Goal: Information Seeking & Learning: Learn about a topic

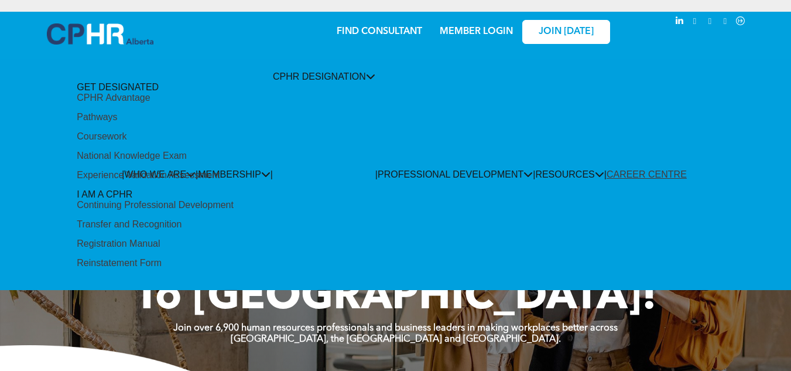
click at [187, 161] on div "National Knowledge Exam" at bounding box center [132, 155] width 110 height 11
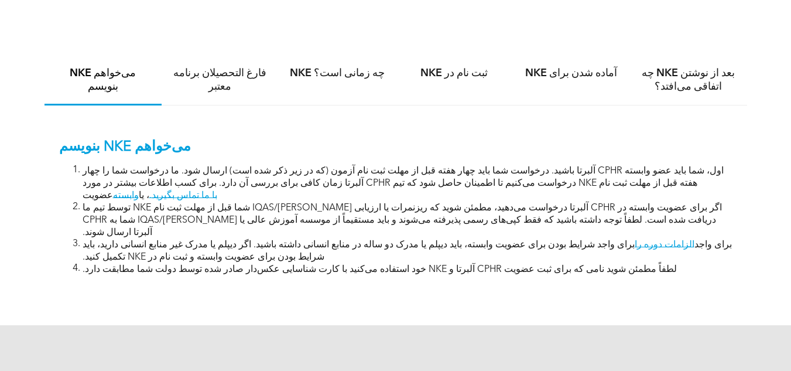
scroll to position [632, 0]
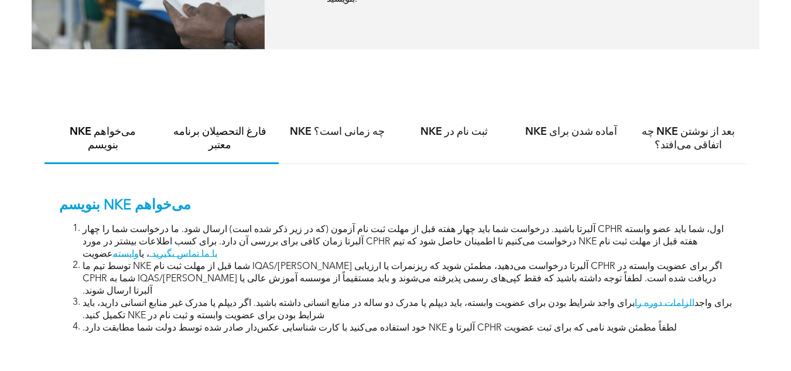
click at [240, 126] on font "فارغ التحصیلان برنامه معتبر" at bounding box center [219, 138] width 93 height 24
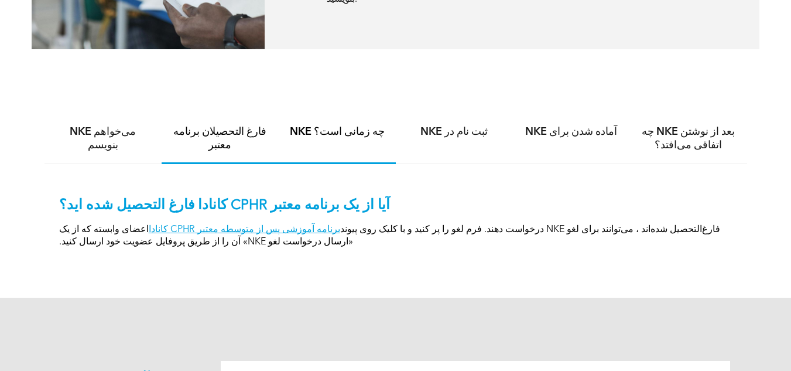
click at [346, 126] on font "NKE چه زمانی است؟" at bounding box center [337, 131] width 95 height 11
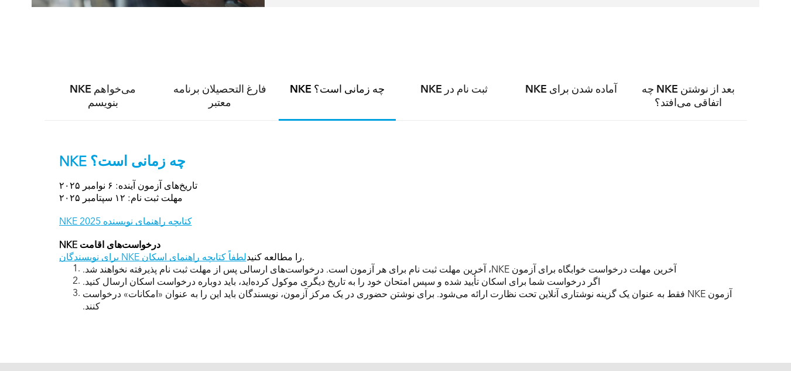
scroll to position [691, 0]
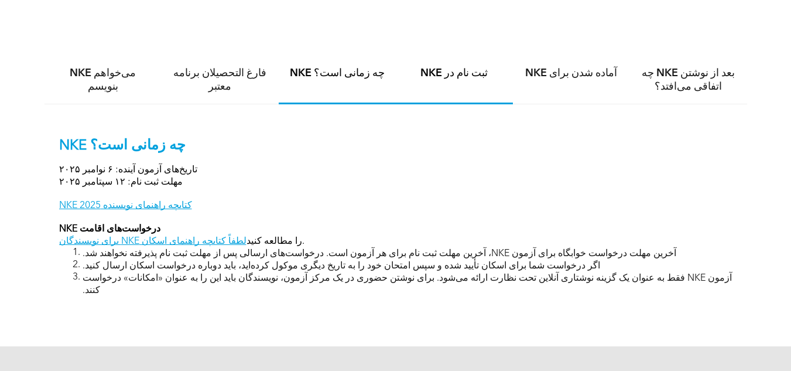
click at [443, 68] on font "ثبت نام در NKE" at bounding box center [453, 73] width 67 height 11
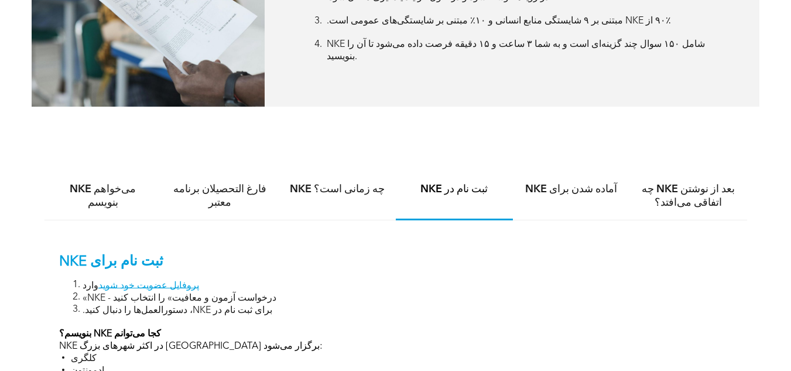
scroll to position [574, 0]
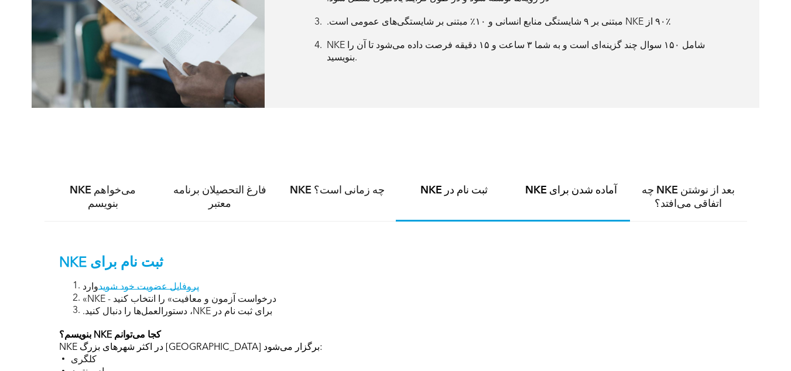
click at [573, 185] on font "آماده شدن برای NKE" at bounding box center [571, 190] width 92 height 11
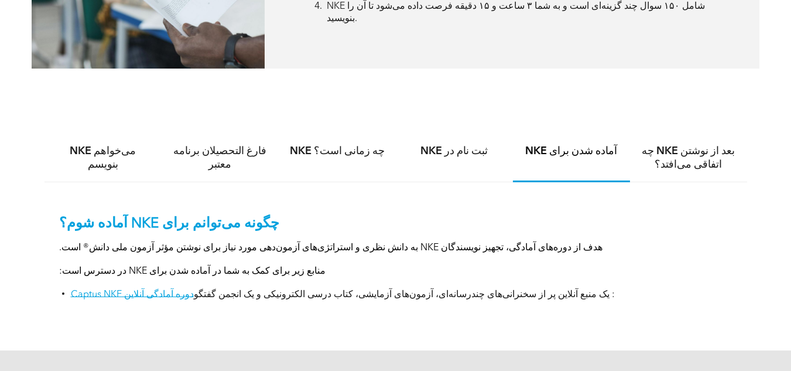
scroll to position [632, 0]
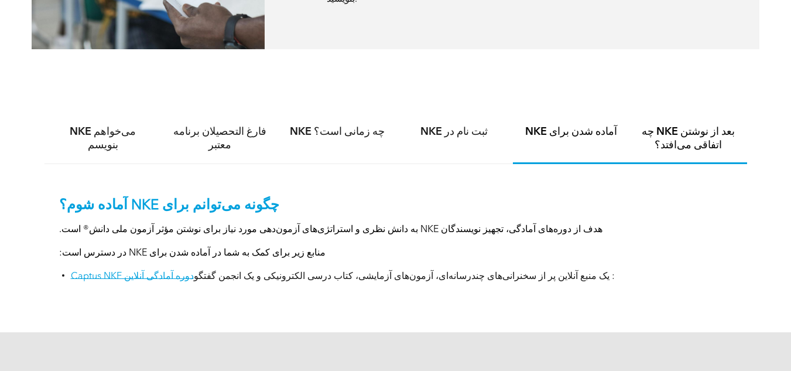
click at [697, 126] on font "بعد از نوشتن NKE چه اتفاقی می‌افتد؟" at bounding box center [688, 138] width 93 height 24
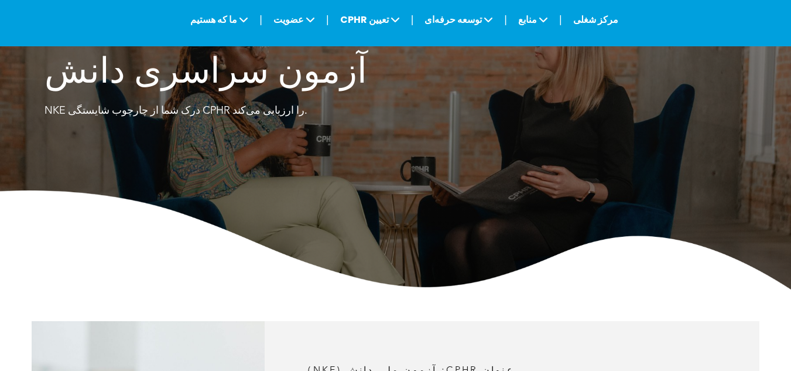
scroll to position [0, 0]
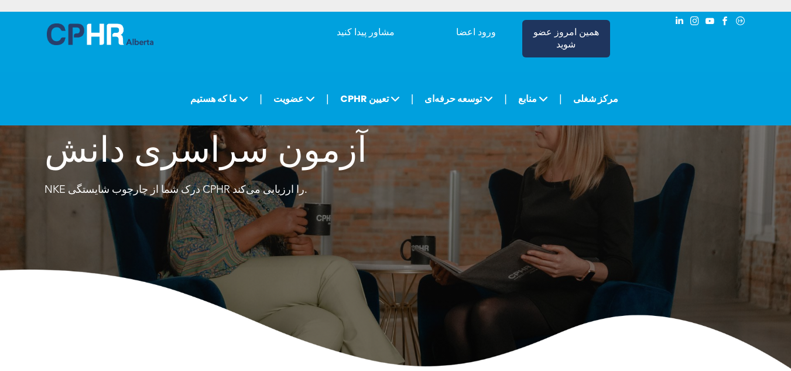
click at [559, 29] on font "همین امروز عضو شوید" at bounding box center [566, 39] width 66 height 22
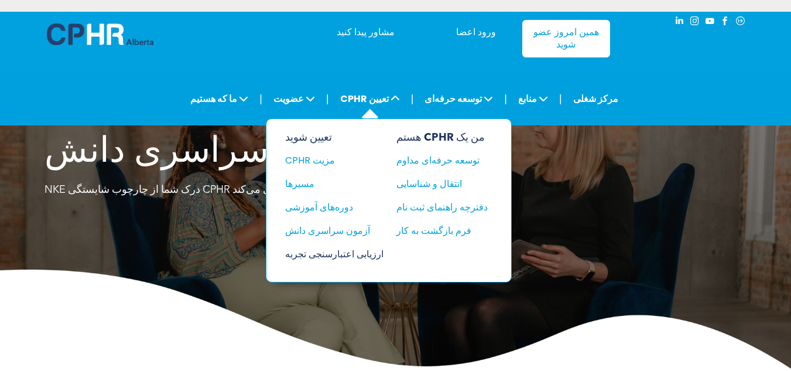
click at [345, 247] on font "ارزیابی اعتبارسنجی تجربه" at bounding box center [334, 253] width 98 height 13
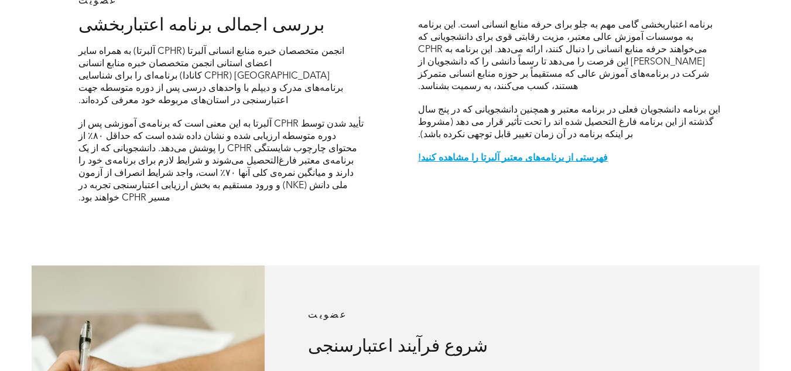
scroll to position [351, 0]
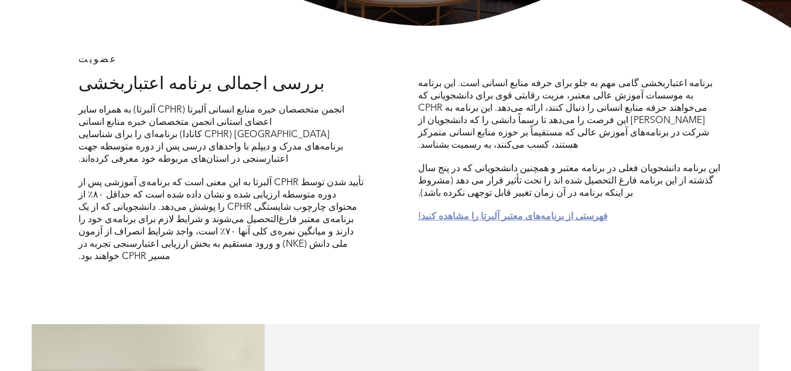
click at [513, 212] on font "فهرستی از برنامه‌های معتبر آلبرتا را مشاهده کنید!" at bounding box center [513, 216] width 190 height 9
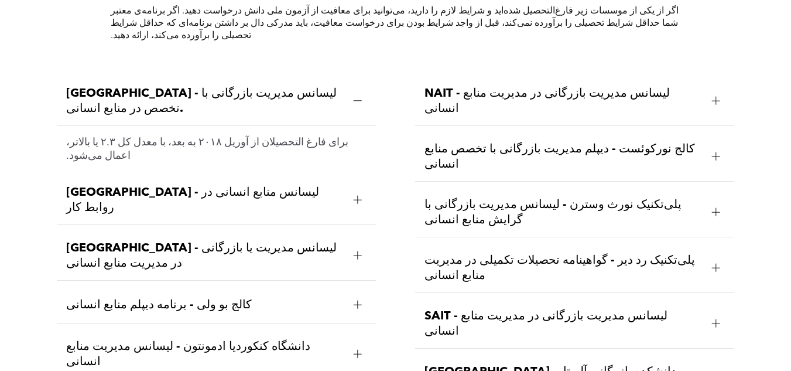
scroll to position [1313, 0]
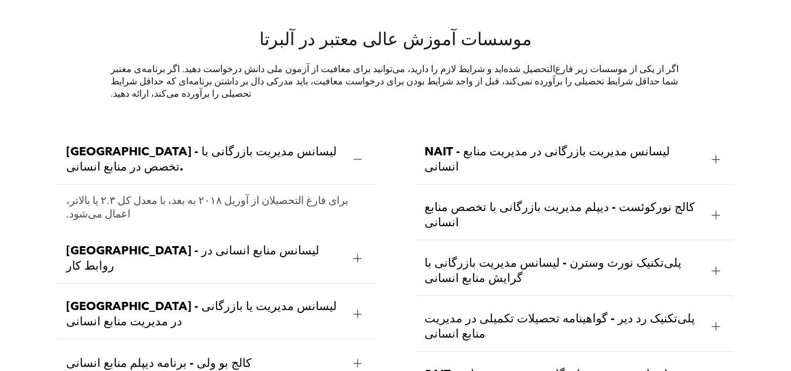
click at [357, 254] on div at bounding box center [357, 258] width 1 height 8
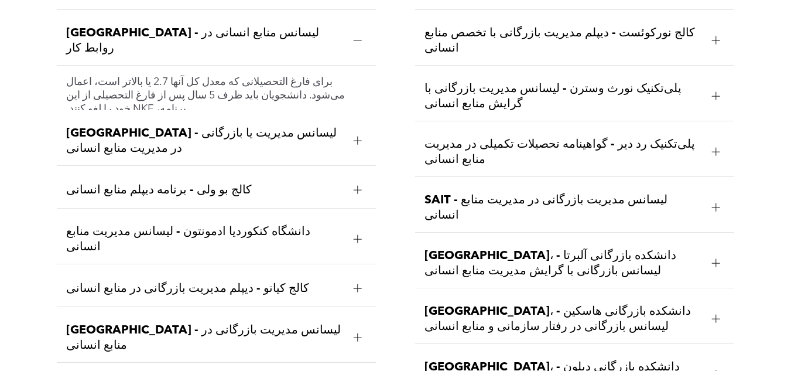
scroll to position [1488, 0]
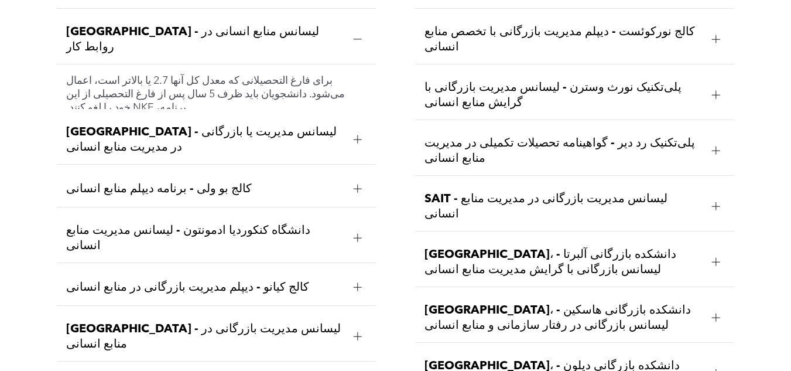
click at [361, 234] on div at bounding box center [358, 238] width 8 height 8
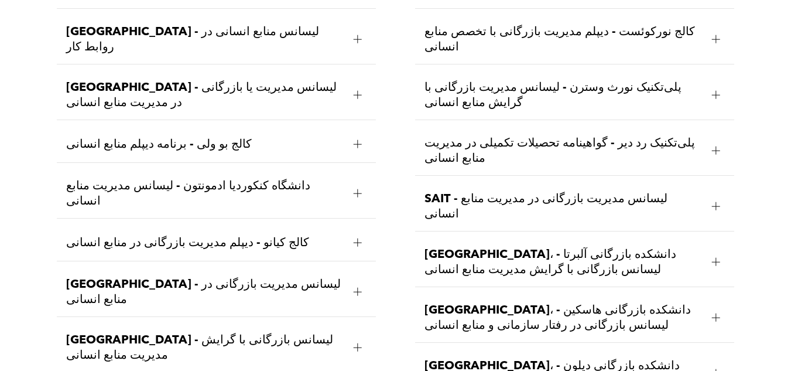
click at [714, 258] on div at bounding box center [716, 262] width 8 height 8
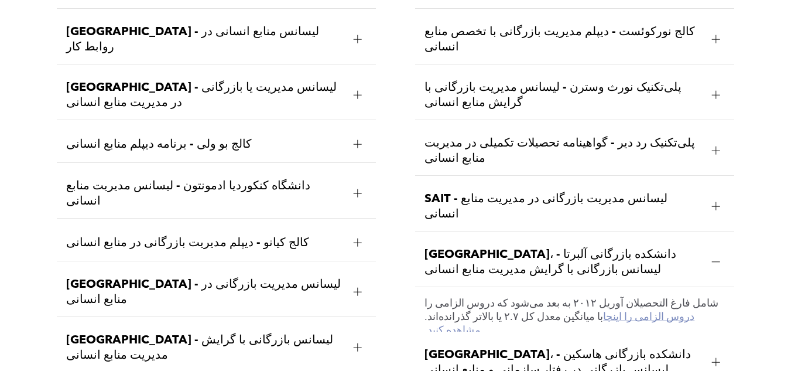
click at [592, 311] on font "دروس الزامی را اینجا مشاهده کنید." at bounding box center [559, 323] width 270 height 24
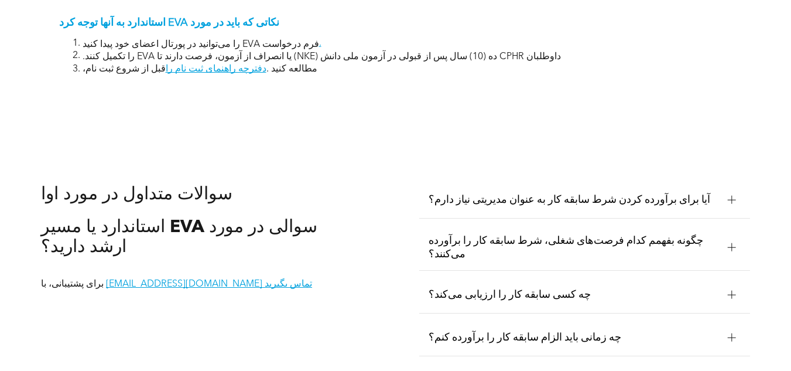
scroll to position [1815, 0]
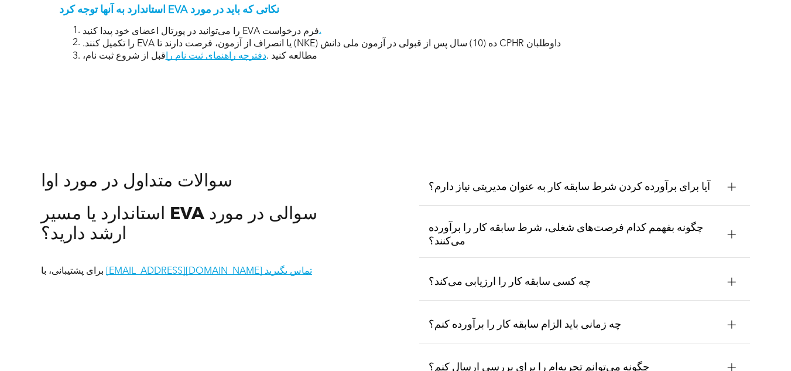
click at [531, 181] on font "آیا برای برآورده کردن شرط سابقه کار به عنوان مدیریتی نیاز دارم؟" at bounding box center [570, 186] width 282 height 11
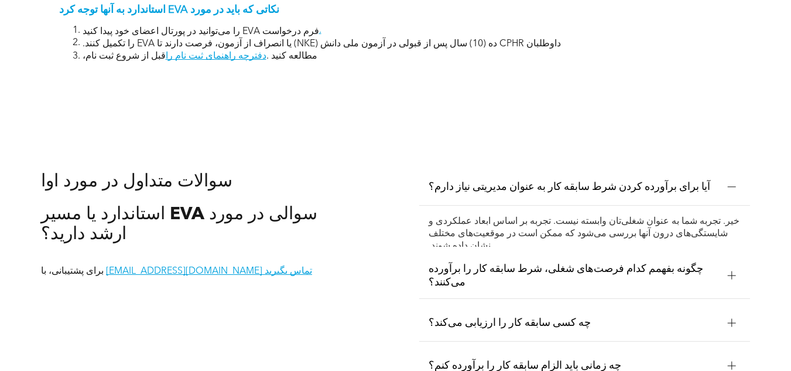
click at [734, 271] on div at bounding box center [732, 275] width 8 height 8
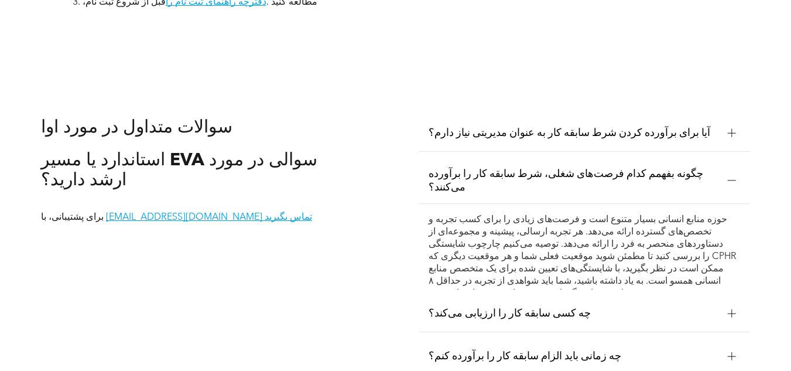
scroll to position [1874, 0]
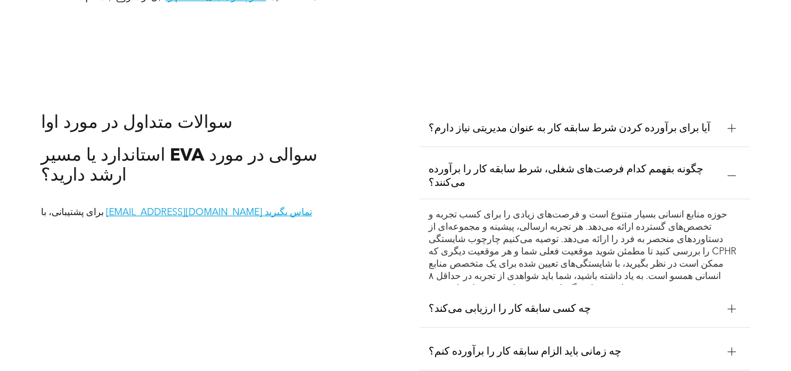
click at [737, 300] on div at bounding box center [732, 309] width 18 height 18
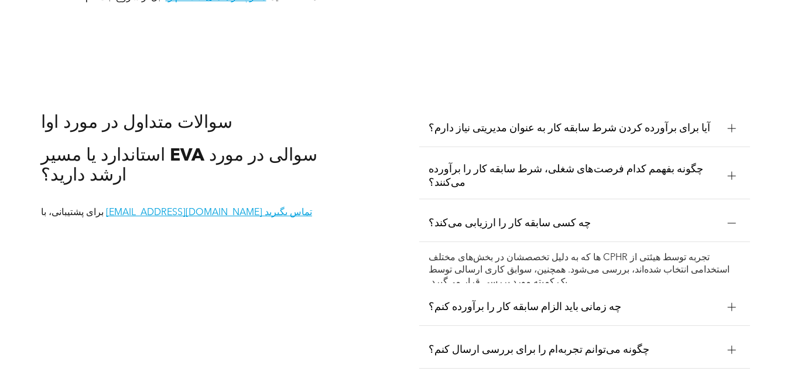
click at [735, 303] on div at bounding box center [732, 307] width 8 height 8
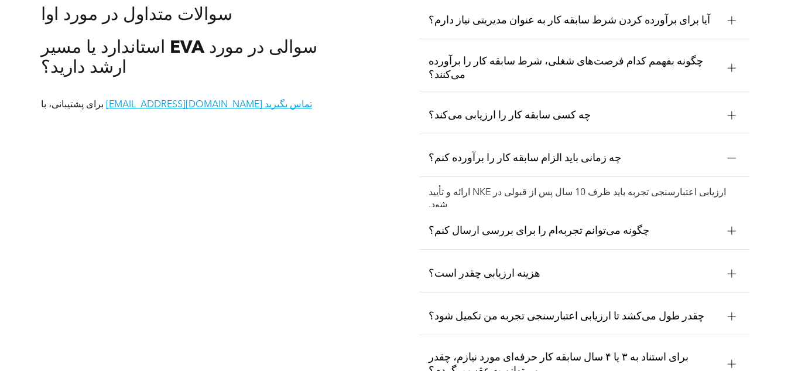
scroll to position [1991, 0]
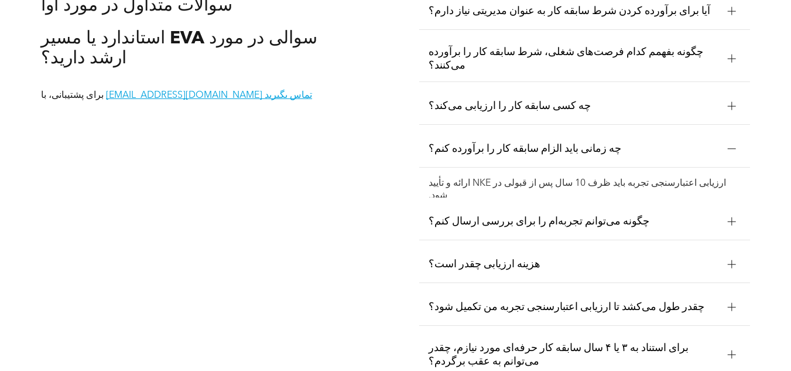
click at [730, 217] on div at bounding box center [732, 221] width 8 height 8
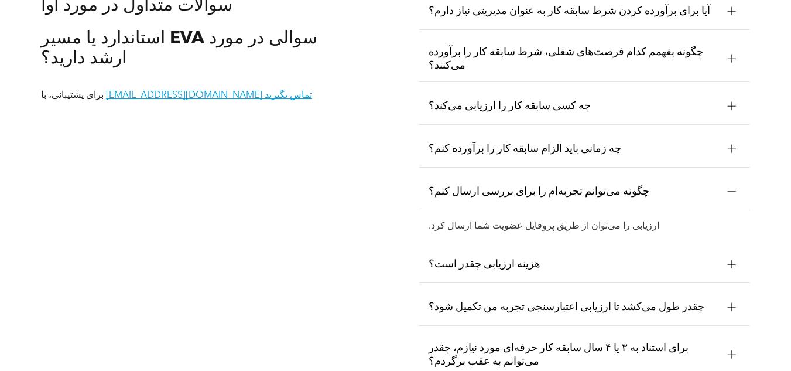
click at [732, 260] on div at bounding box center [732, 264] width 8 height 8
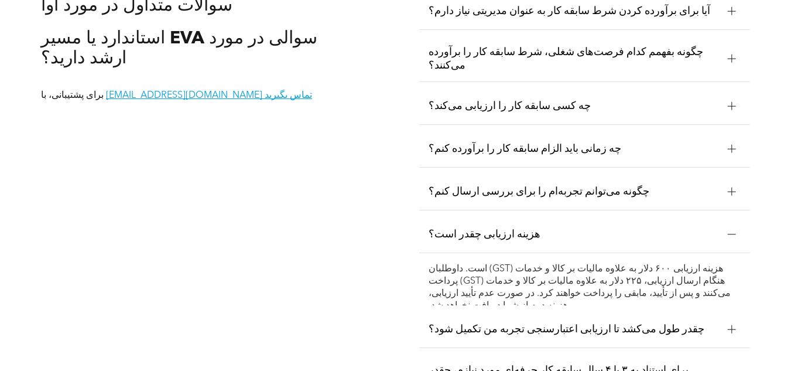
click at [729, 328] on div at bounding box center [732, 328] width 8 height 1
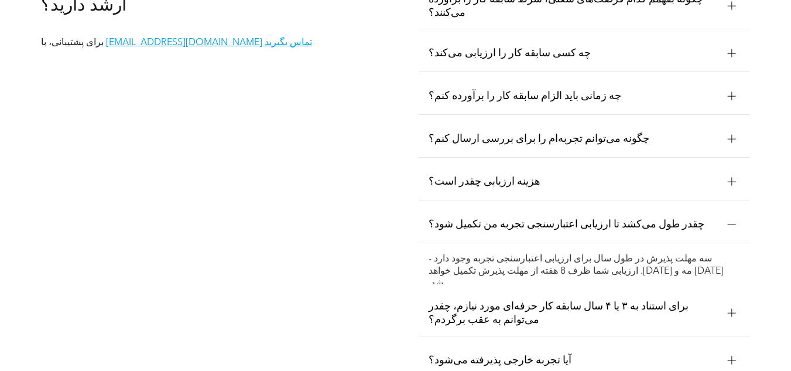
scroll to position [2108, 0]
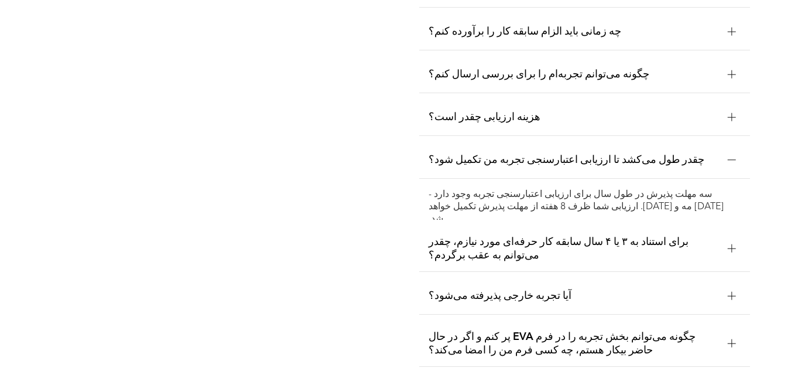
click at [733, 244] on div at bounding box center [732, 248] width 8 height 8
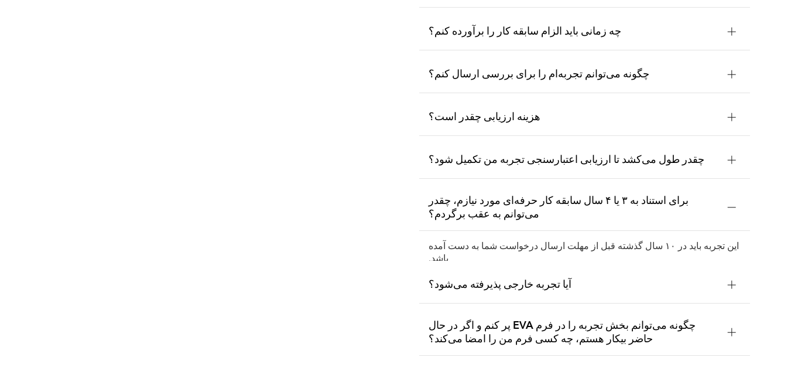
click at [733, 280] on div at bounding box center [732, 284] width 8 height 8
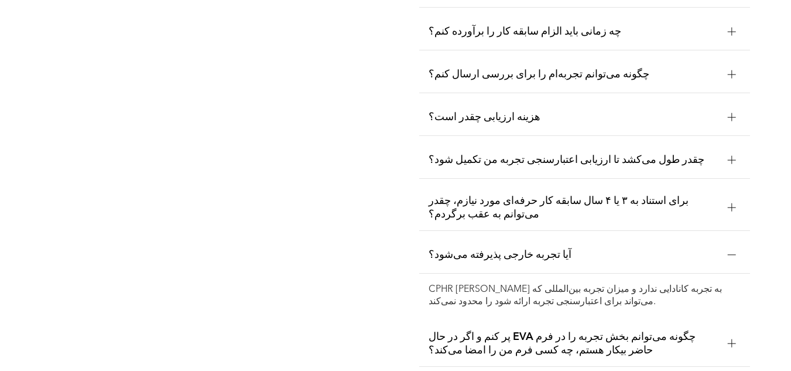
scroll to position [2166, 0]
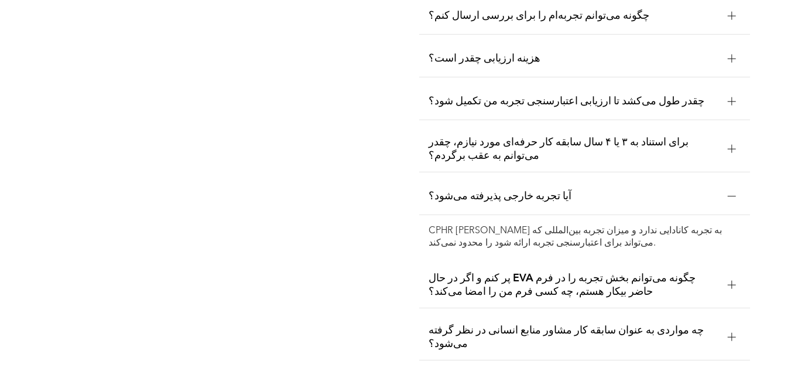
click at [729, 280] on div at bounding box center [732, 284] width 8 height 8
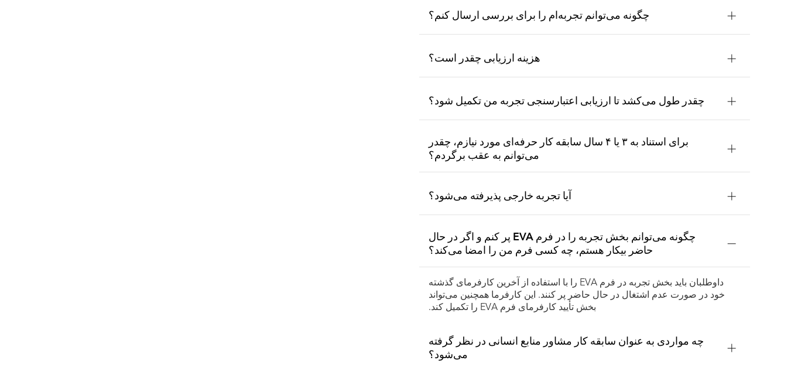
click at [732, 344] on div at bounding box center [732, 348] width 8 height 8
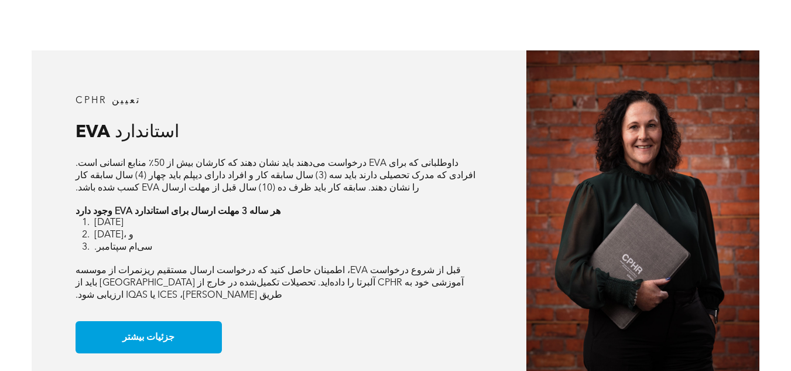
scroll to position [878, 0]
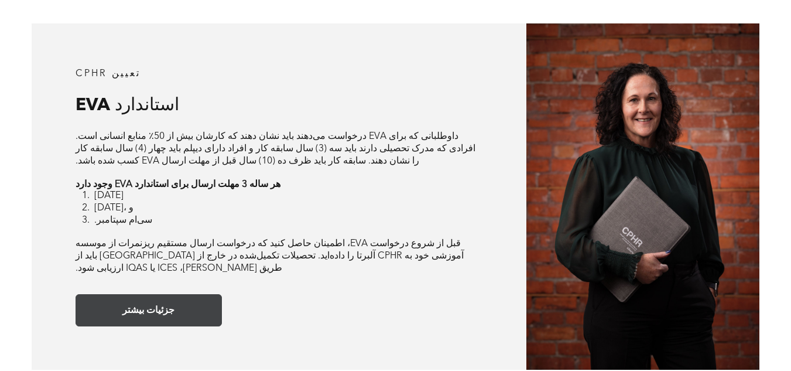
click at [154, 306] on font "جزئیات بیشتر" at bounding box center [148, 310] width 52 height 9
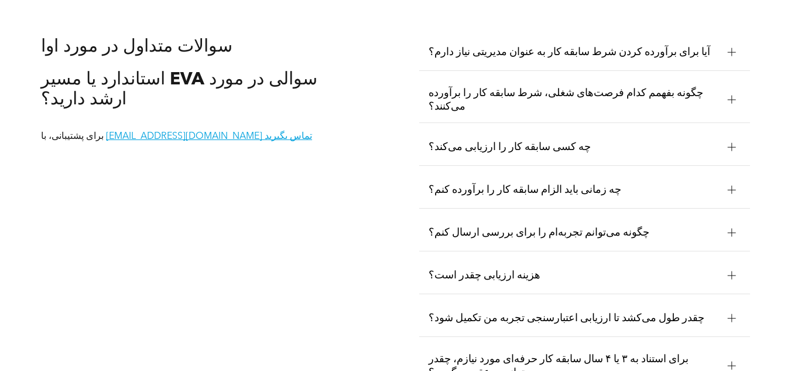
scroll to position [1960, 0]
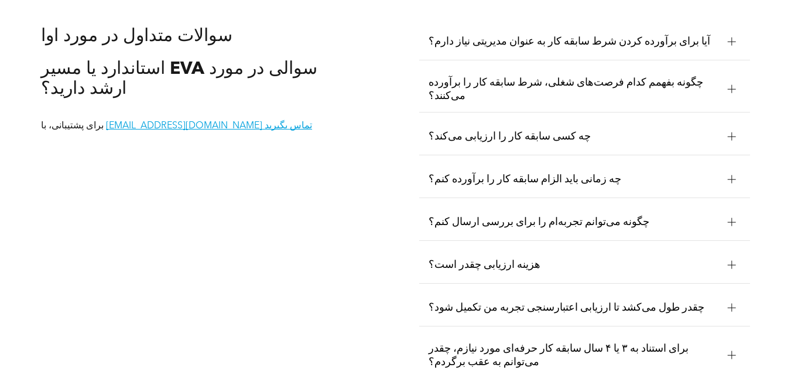
click at [733, 261] on div at bounding box center [732, 265] width 8 height 8
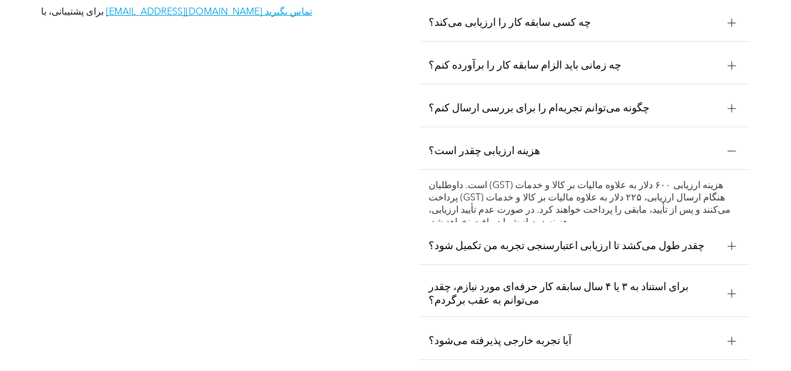
scroll to position [2077, 0]
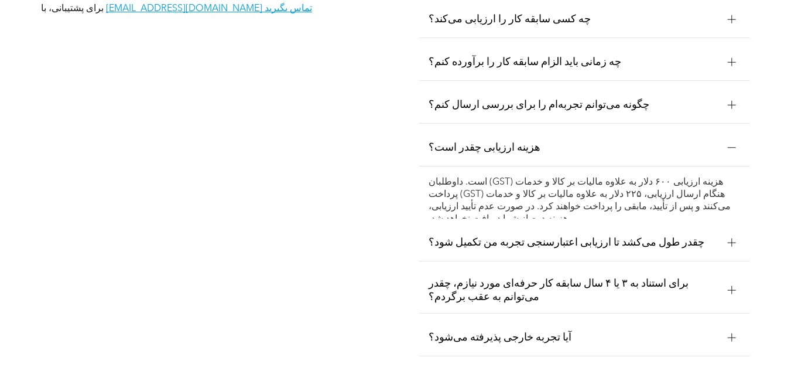
click at [735, 337] on div at bounding box center [732, 337] width 8 height 1
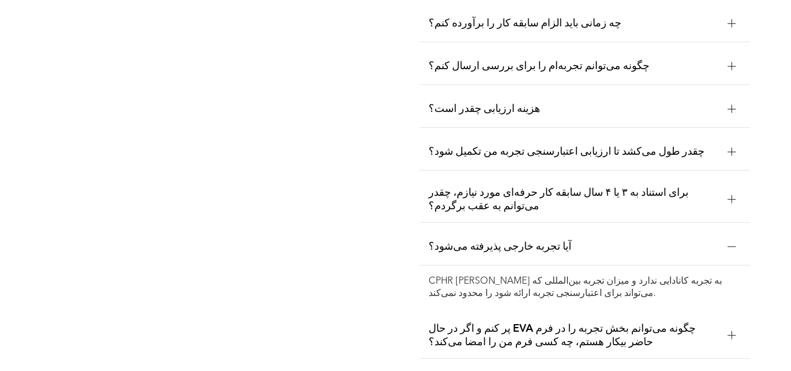
scroll to position [2136, 0]
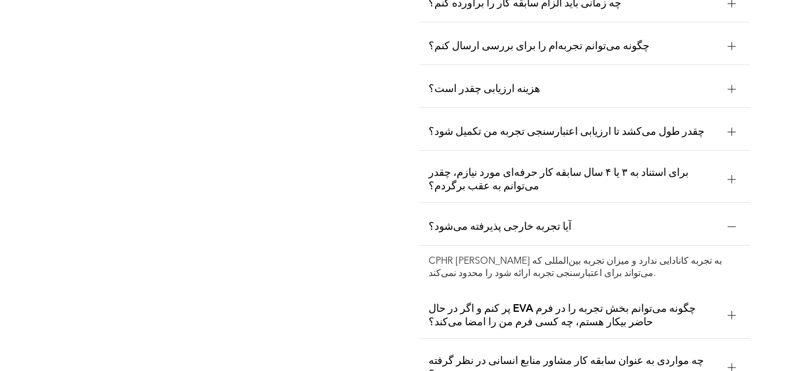
click at [733, 314] on div at bounding box center [732, 314] width 8 height 1
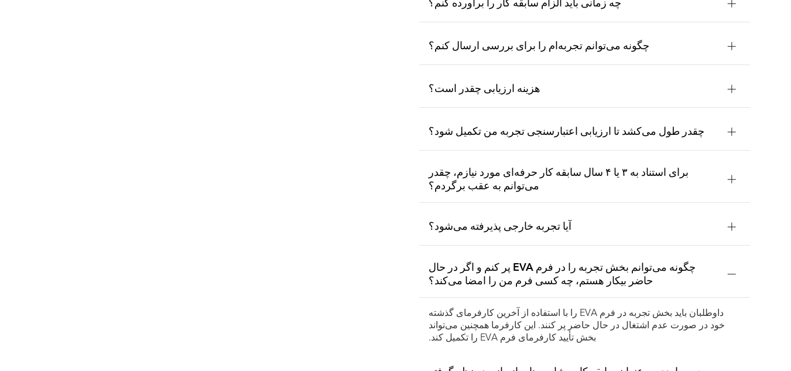
click at [731, 369] on div at bounding box center [732, 378] width 18 height 18
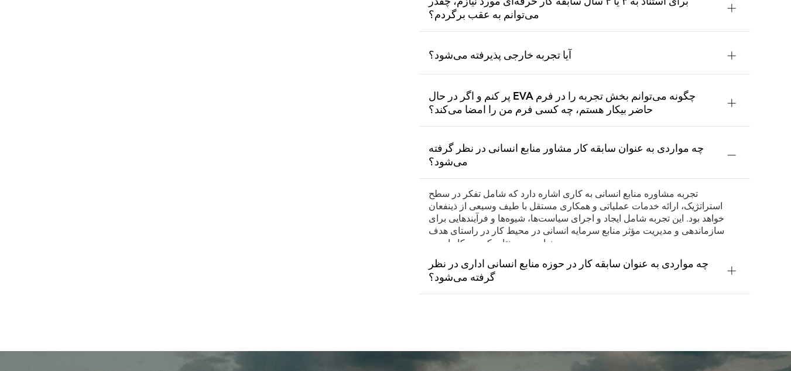
scroll to position [2311, 0]
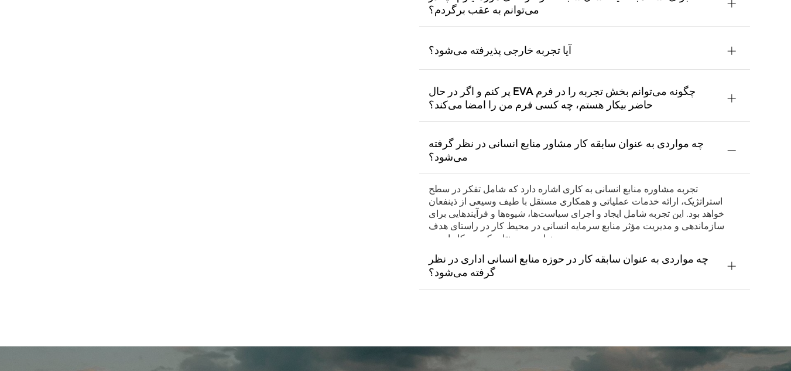
click at [731, 262] on div at bounding box center [731, 266] width 1 height 8
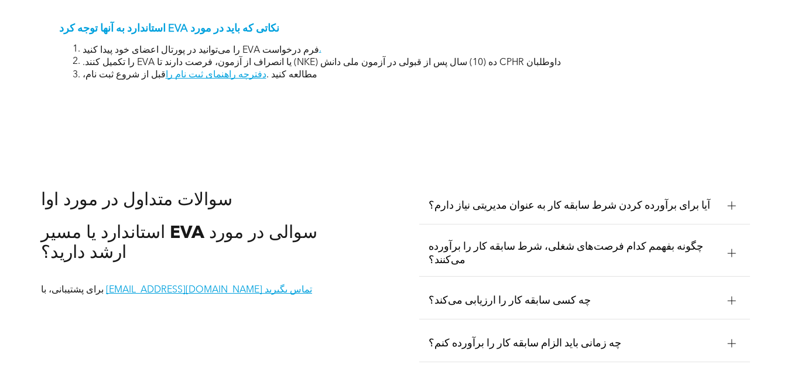
scroll to position [1667, 0]
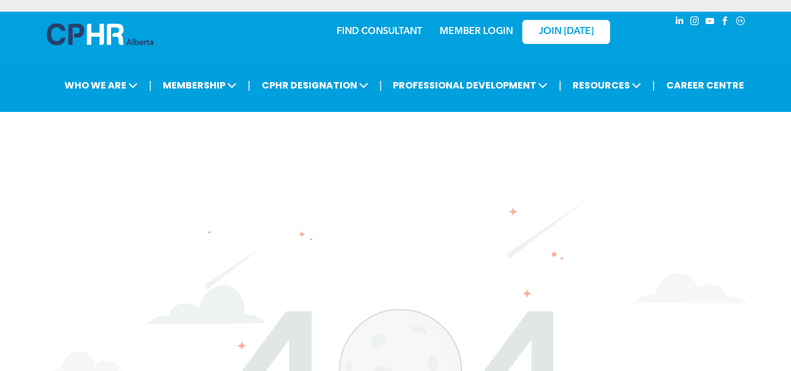
scroll to position [48, 0]
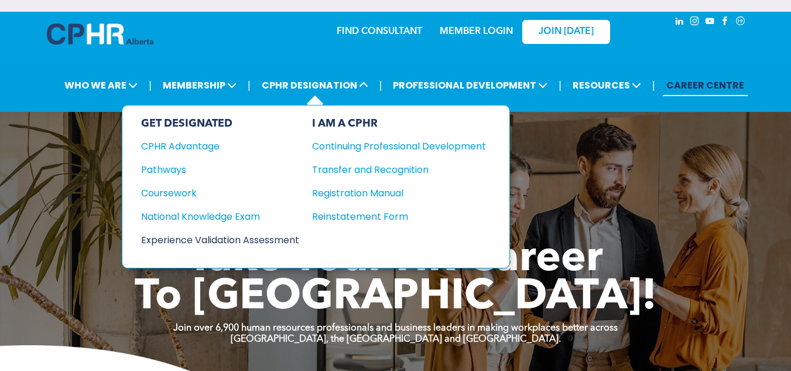
click at [238, 241] on div "Experience Validation Assessment" at bounding box center [212, 239] width 142 height 15
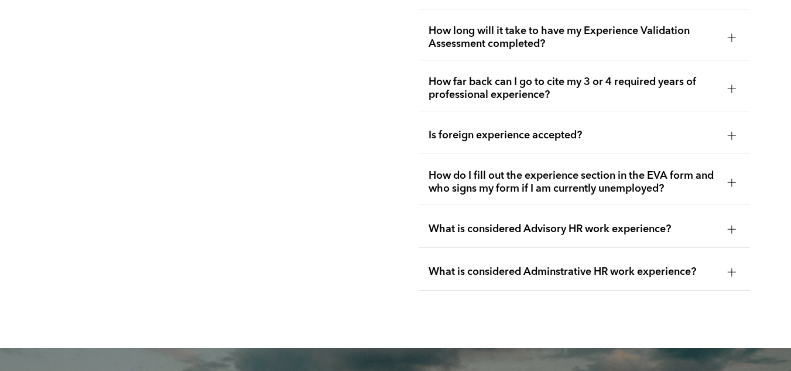
scroll to position [2225, 0]
